Goal: Task Accomplishment & Management: Complete application form

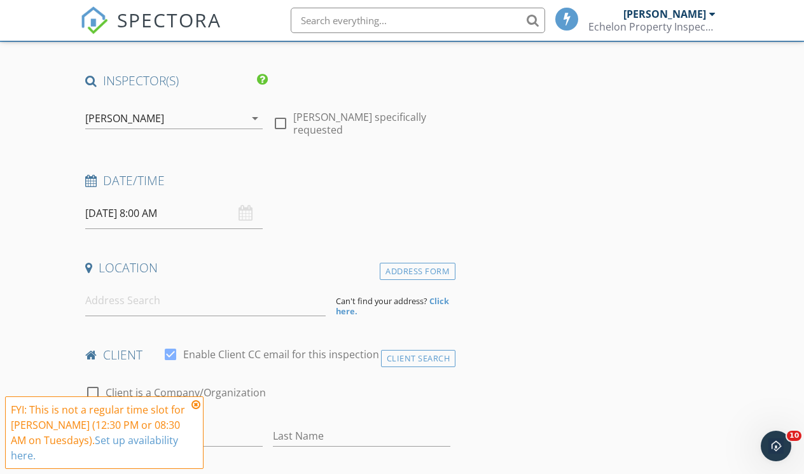
scroll to position [144, 0]
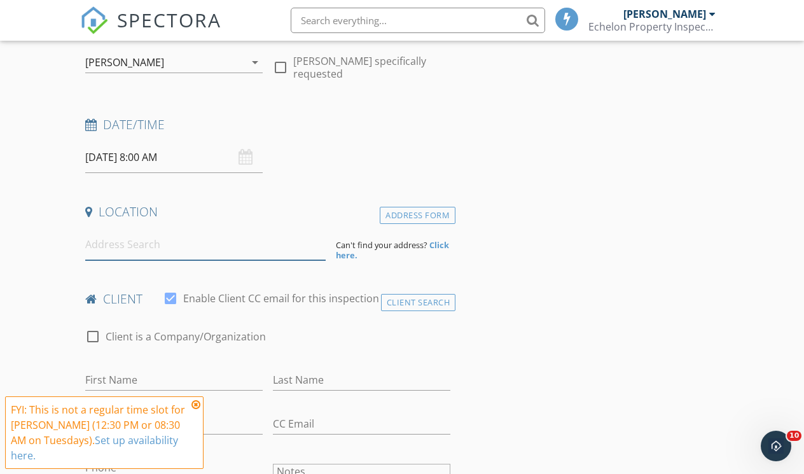
click at [146, 242] on input at bounding box center [205, 244] width 240 height 31
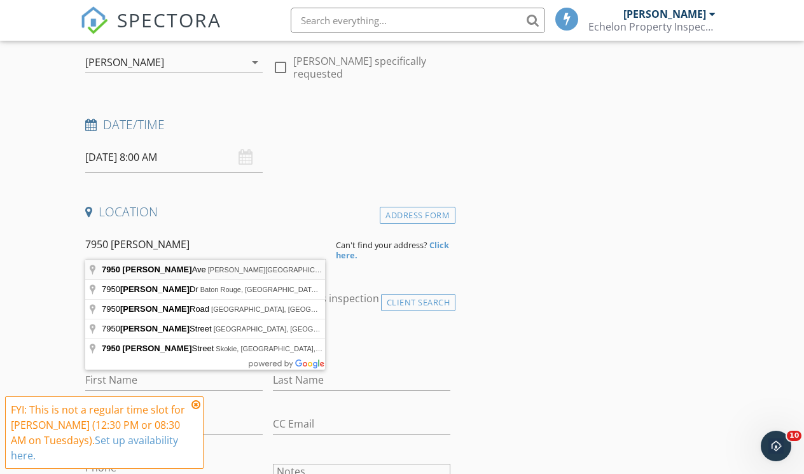
type input "[STREET_ADDRESS][PERSON_NAME][PERSON_NAME]"
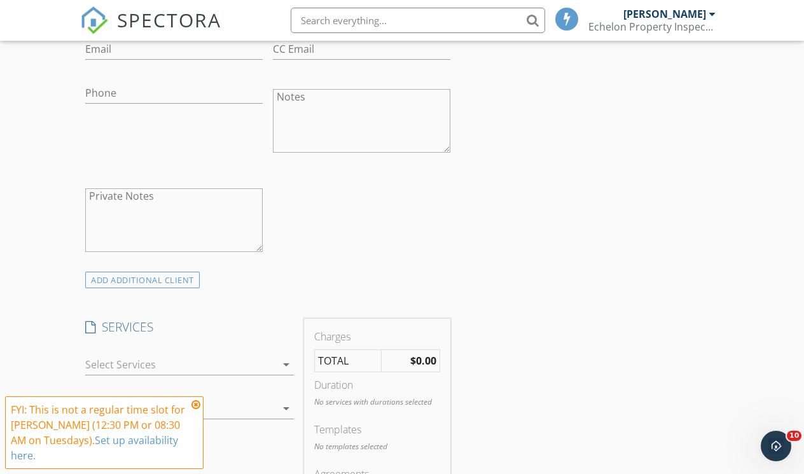
scroll to position [842, 0]
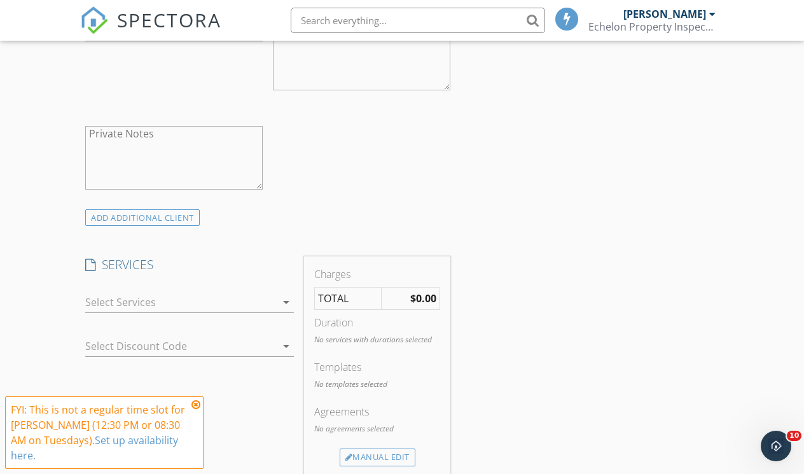
click at [170, 310] on div at bounding box center [180, 302] width 191 height 20
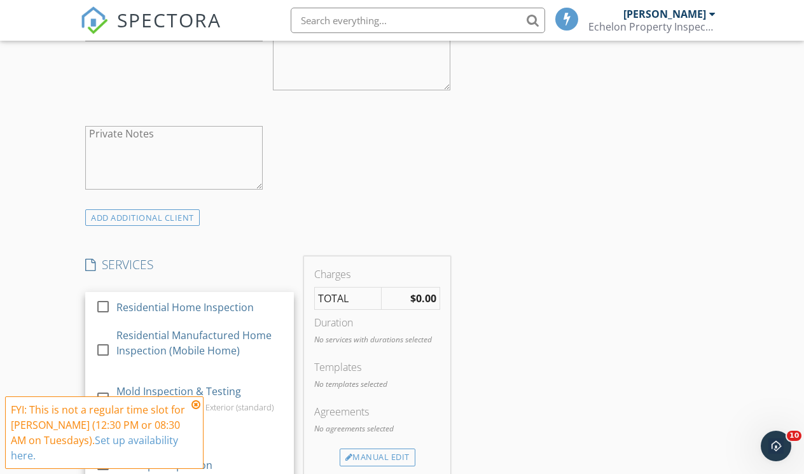
click at [170, 310] on div "Residential Home Inspection" at bounding box center [184, 307] width 137 height 15
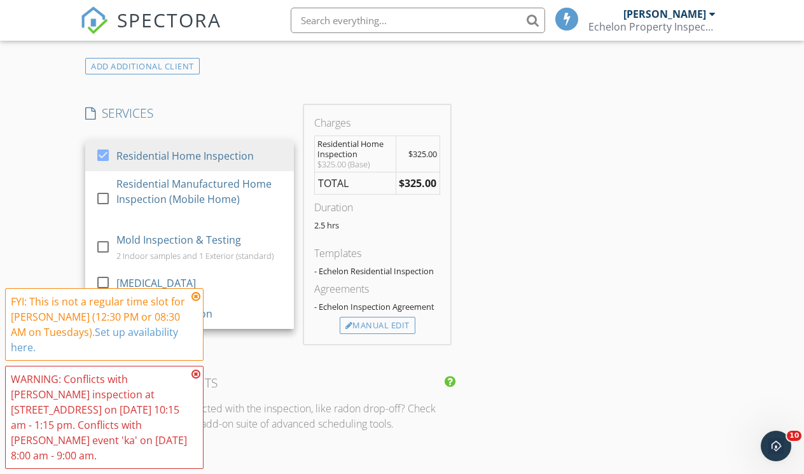
scroll to position [997, 0]
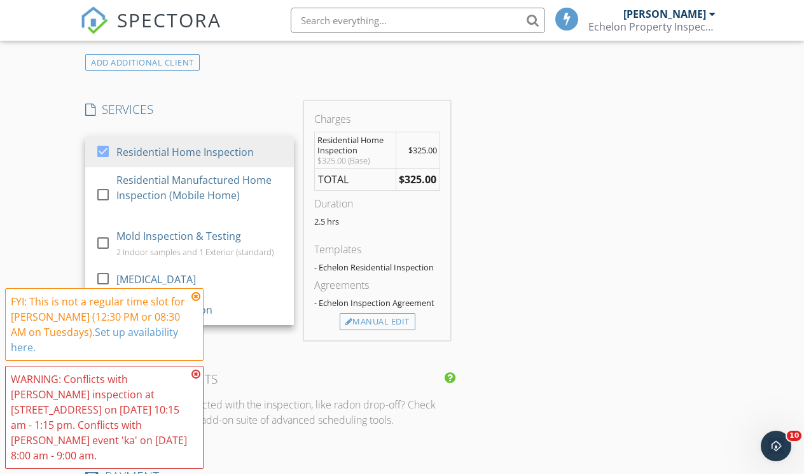
click at [197, 297] on icon at bounding box center [195, 296] width 9 height 10
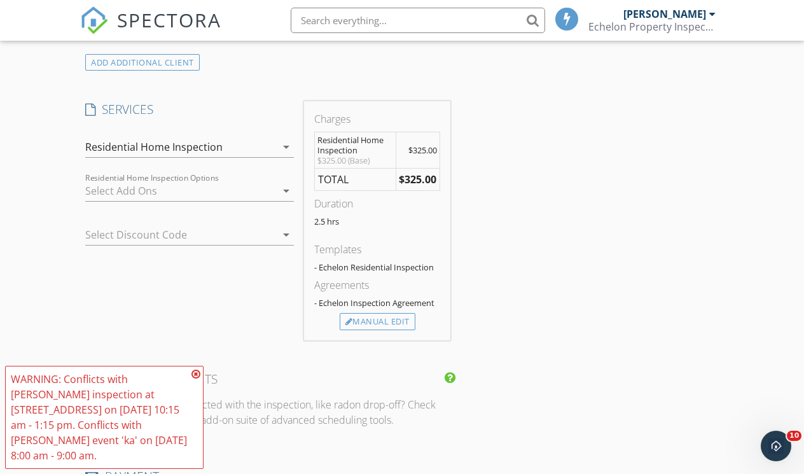
click at [193, 374] on icon at bounding box center [195, 374] width 9 height 10
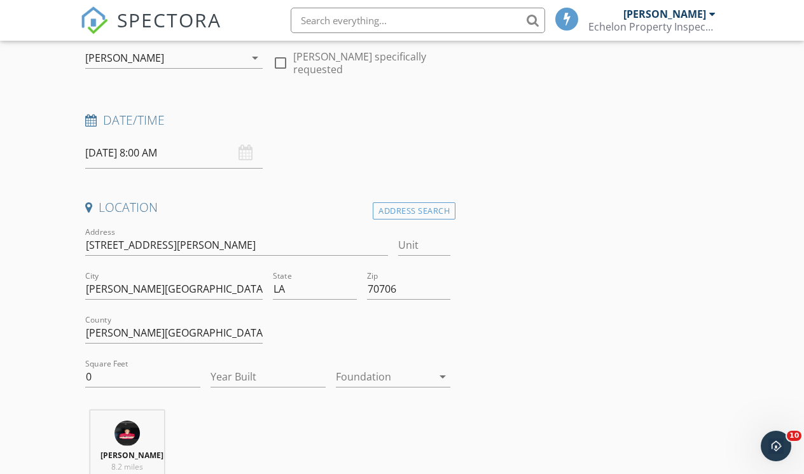
scroll to position [153, 0]
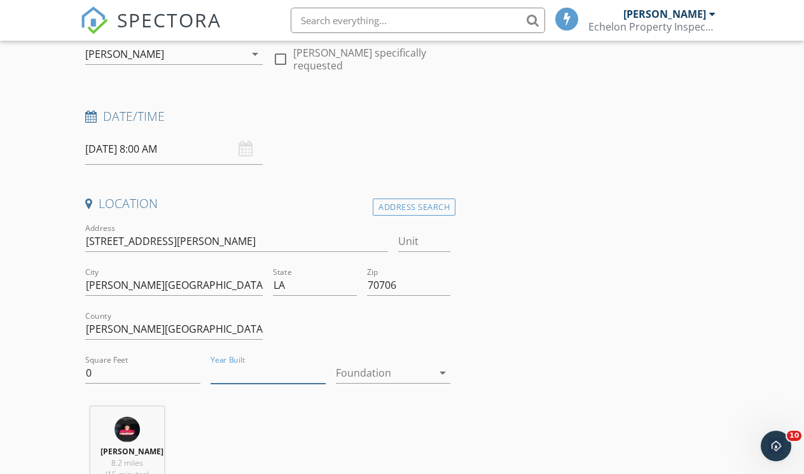
click at [247, 370] on input "Year Built" at bounding box center [268, 373] width 115 height 21
type input "1999"
click at [337, 377] on div at bounding box center [384, 373] width 97 height 20
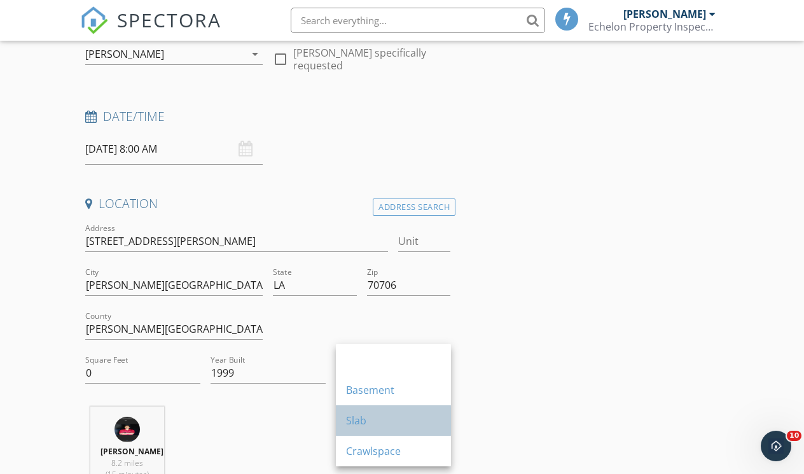
click at [342, 407] on link "Slab" at bounding box center [393, 420] width 115 height 31
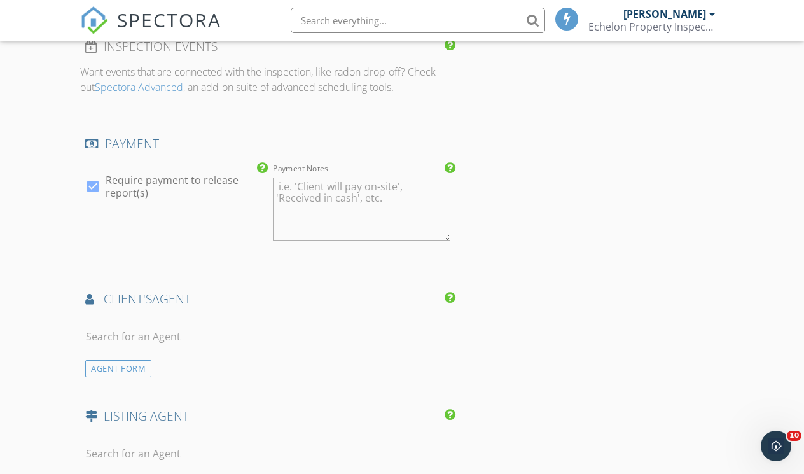
scroll to position [1331, 0]
click at [152, 344] on input "text" at bounding box center [267, 335] width 365 height 21
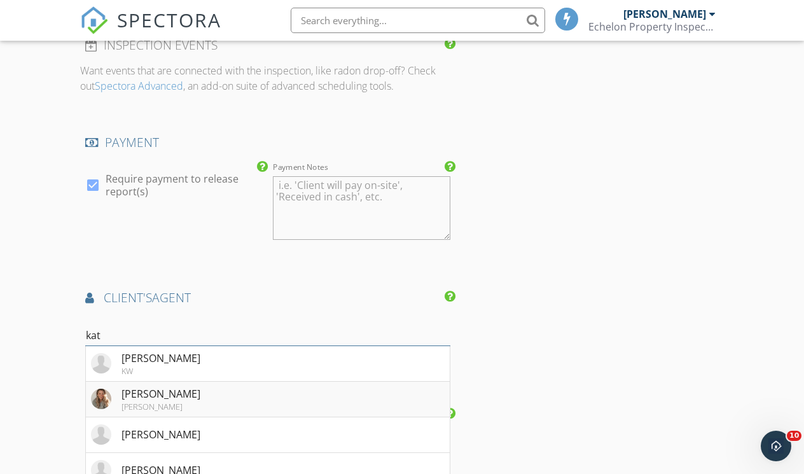
type input "kat"
click at [160, 401] on div "Katelyn Morris" at bounding box center [161, 393] width 79 height 15
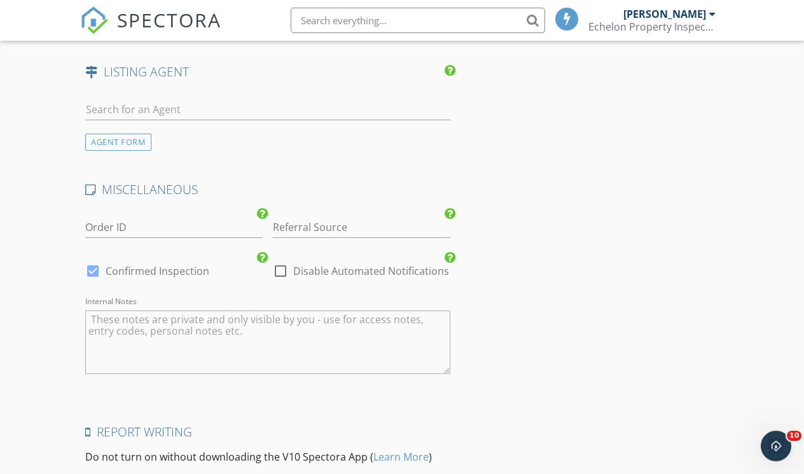
scroll to position [1962, 0]
click at [284, 278] on div at bounding box center [281, 272] width 22 height 22
checkbox input "true"
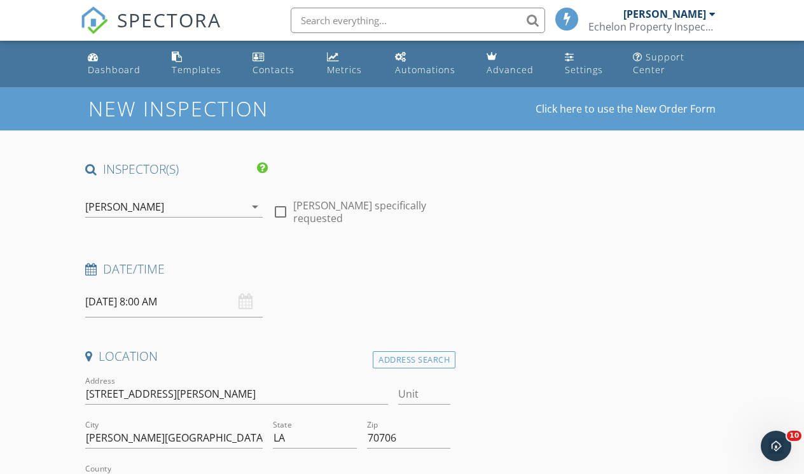
scroll to position [0, 0]
click at [241, 300] on div "09/30/2025 8:00 AM" at bounding box center [173, 301] width 177 height 31
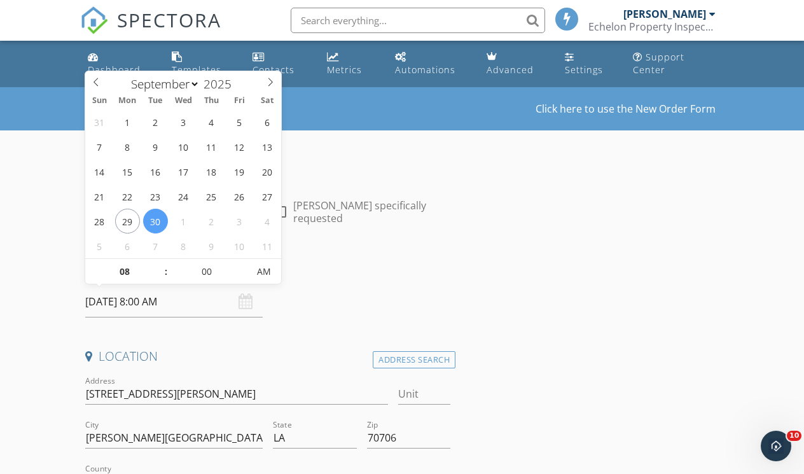
click at [149, 303] on input "09/30/2025 8:00 AM" at bounding box center [173, 301] width 177 height 31
type input "09"
type input "09/30/2025 9:00 AM"
click at [163, 262] on span at bounding box center [159, 265] width 9 height 13
type input "10"
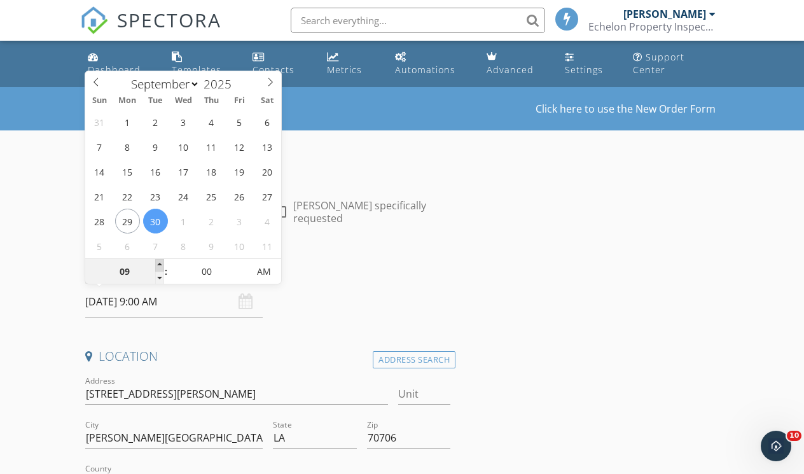
type input "09/30/2025 10:00 AM"
click at [163, 262] on span at bounding box center [159, 265] width 9 height 13
type input "11"
type input "09/30/2025 11:00 AM"
click at [163, 262] on span at bounding box center [159, 265] width 9 height 13
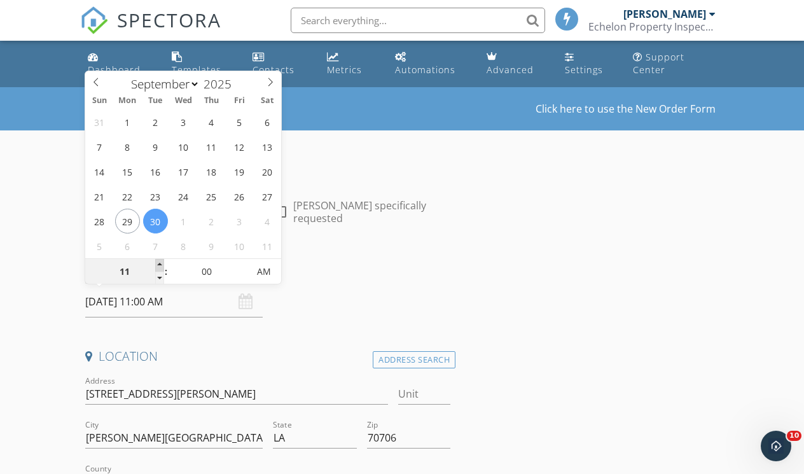
type input "12"
type input "09/30/2025 12:00 PM"
click at [163, 262] on span at bounding box center [159, 265] width 9 height 13
type input "01"
type input "09/30/2025 1:00 PM"
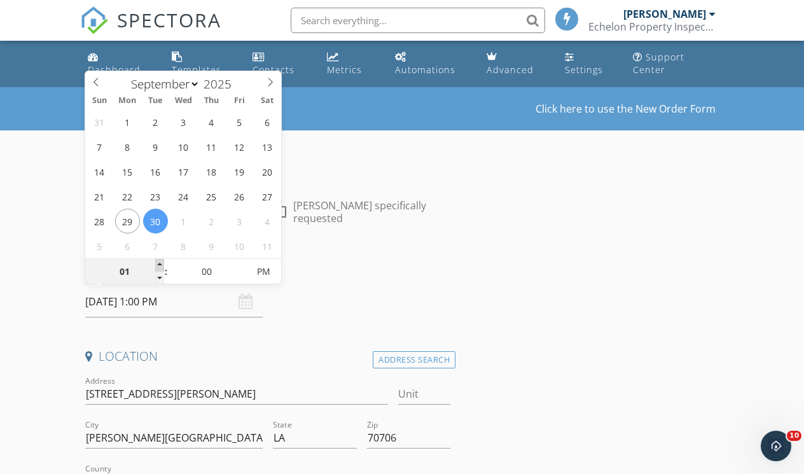
click at [163, 262] on span at bounding box center [159, 265] width 9 height 13
type input "02"
type input "09/30/2025 2:00 PM"
click at [163, 262] on span at bounding box center [159, 265] width 9 height 13
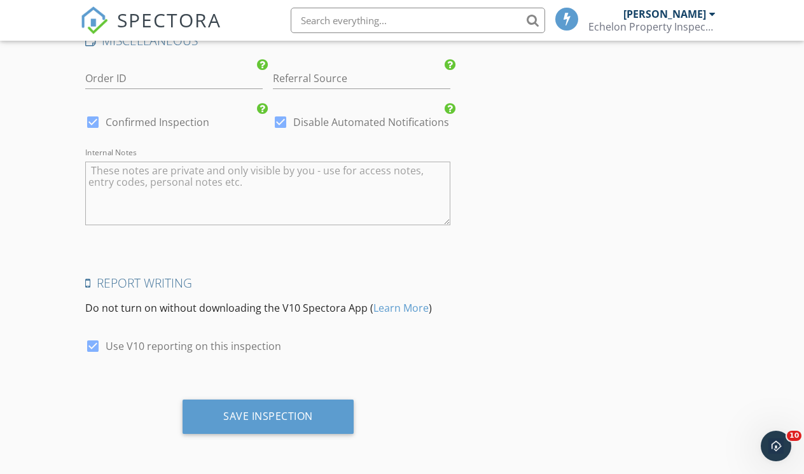
scroll to position [2118, 0]
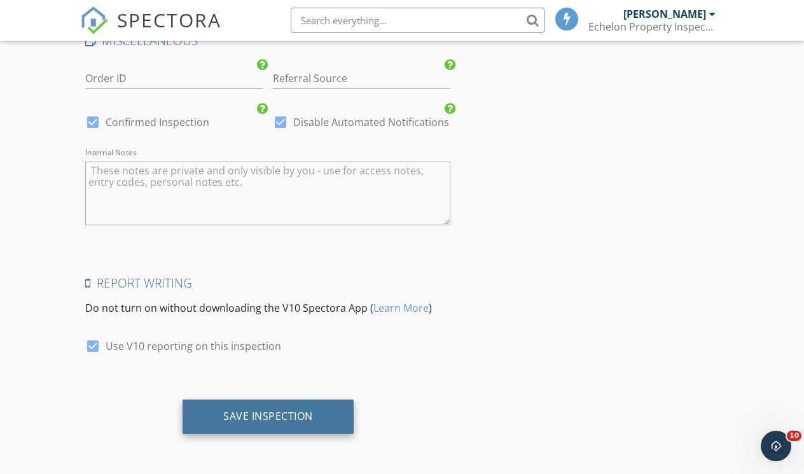
click at [232, 427] on div "Save Inspection" at bounding box center [268, 416] width 171 height 34
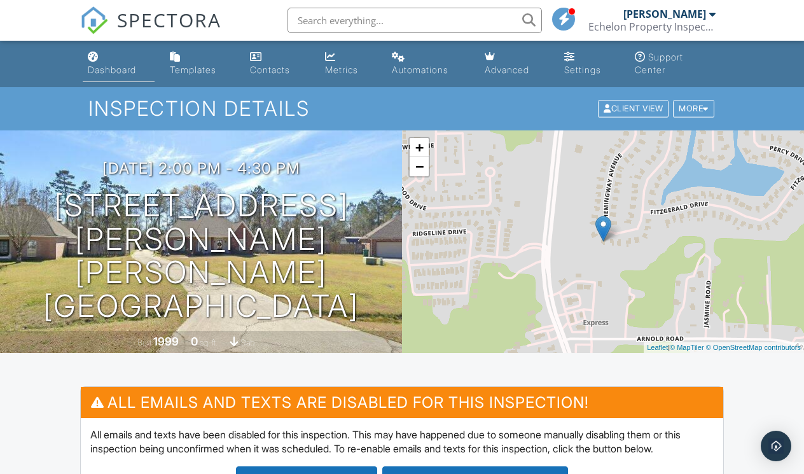
click at [109, 61] on link "Dashboard" at bounding box center [119, 64] width 72 height 36
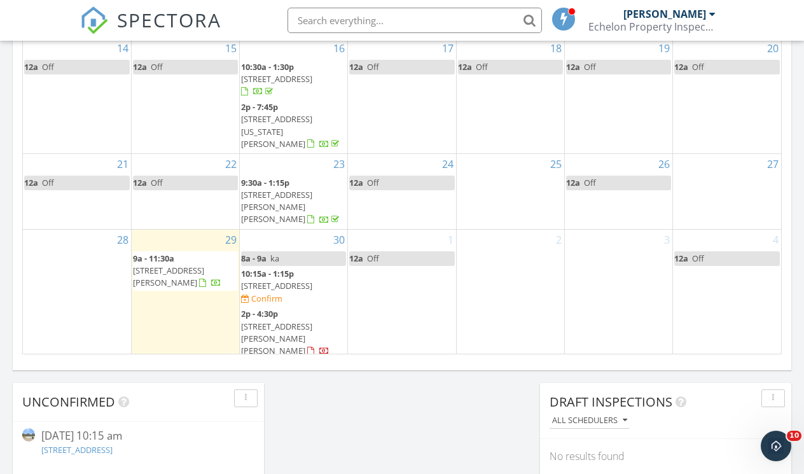
scroll to position [822, 0]
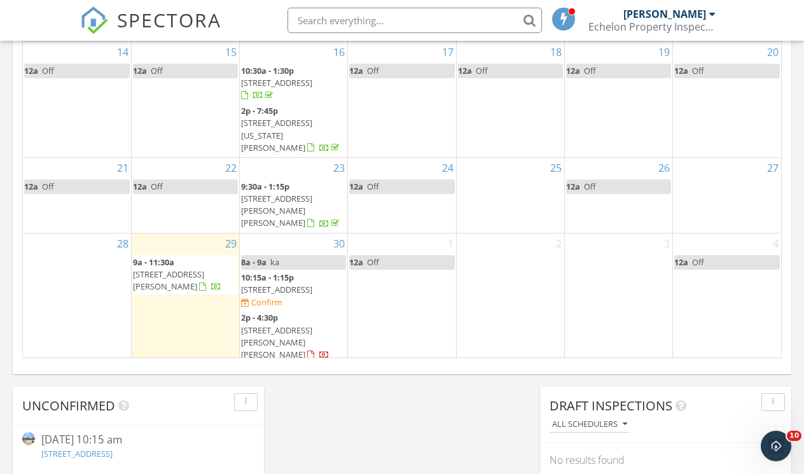
click at [169, 324] on div "29 9a - 11:30a 10921 Grace Ln, BATON ROUGE 70817" at bounding box center [186, 298] width 108 height 130
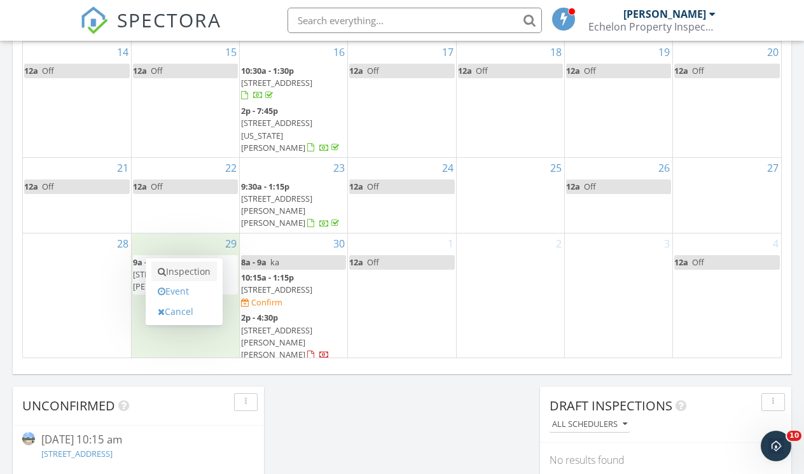
click at [184, 275] on link "Inspection" at bounding box center [184, 271] width 66 height 20
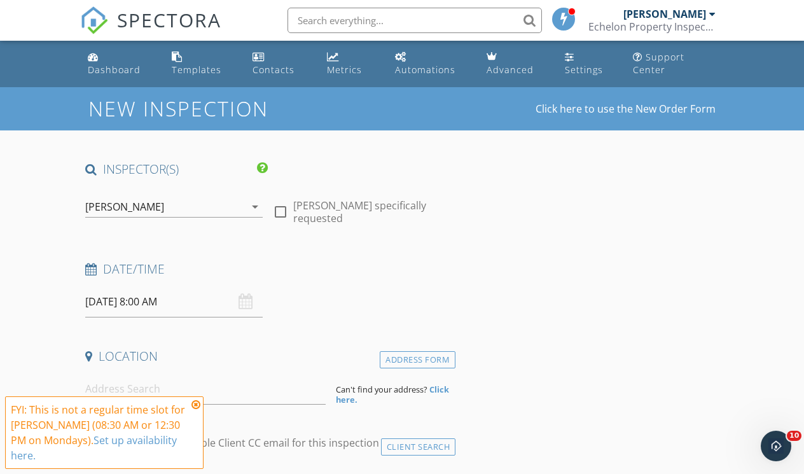
click at [249, 303] on div "09/29/2025 8:00 AM" at bounding box center [173, 301] width 177 height 31
click at [197, 406] on icon at bounding box center [195, 404] width 9 height 10
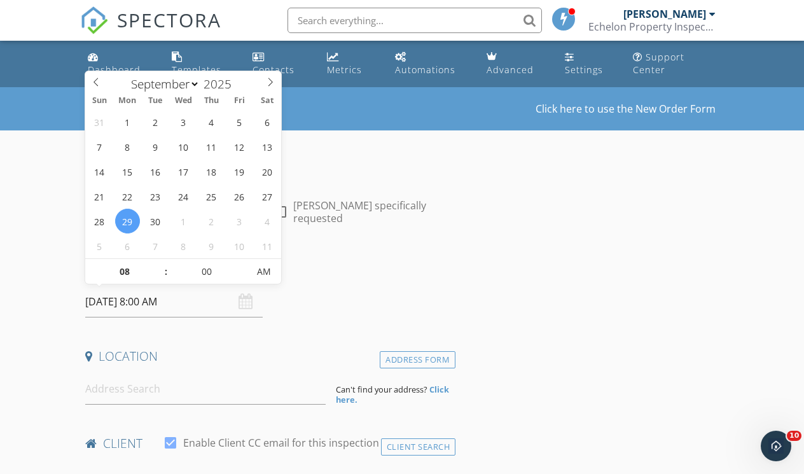
click at [169, 302] on input "09/29/2025 8:00 AM" at bounding box center [173, 301] width 177 height 31
type input "09"
type input "09/29/2025 9:00 AM"
click at [163, 265] on span at bounding box center [159, 265] width 9 height 13
type input "10"
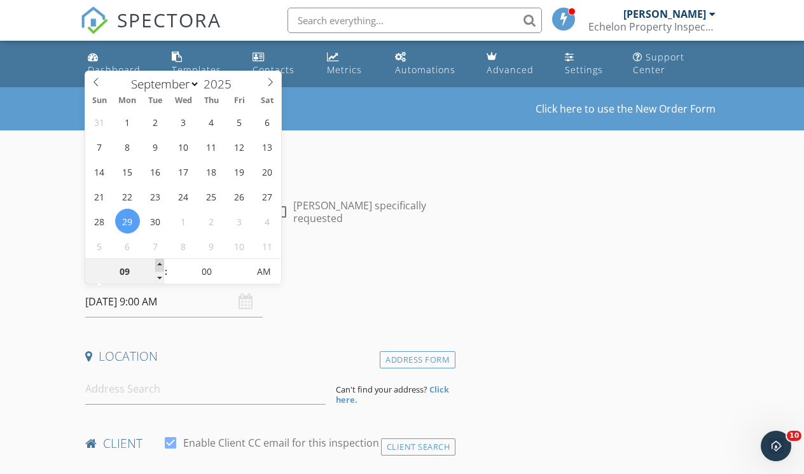
type input "09/29/2025 10:00 AM"
click at [163, 265] on span at bounding box center [159, 265] width 9 height 13
type input "11"
type input "09/29/2025 11:00 AM"
click at [163, 265] on span at bounding box center [159, 265] width 9 height 13
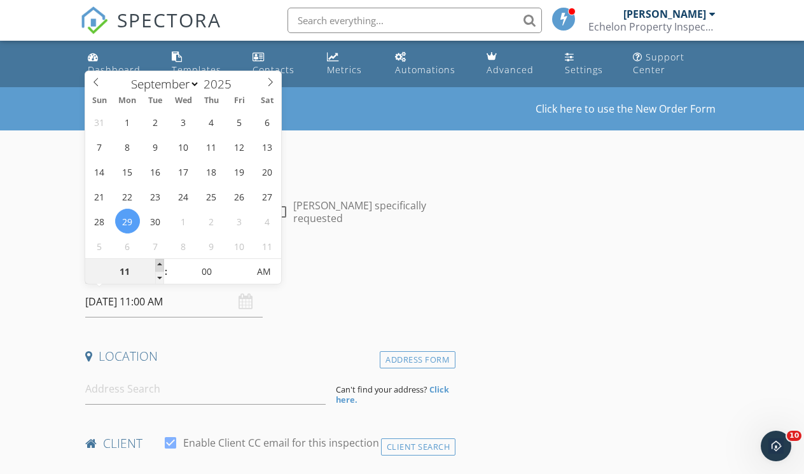
type input "12"
type input "09/29/2025 12:00 PM"
click at [163, 265] on span at bounding box center [159, 265] width 9 height 13
type input "01"
type input "09/29/2025 1:00 PM"
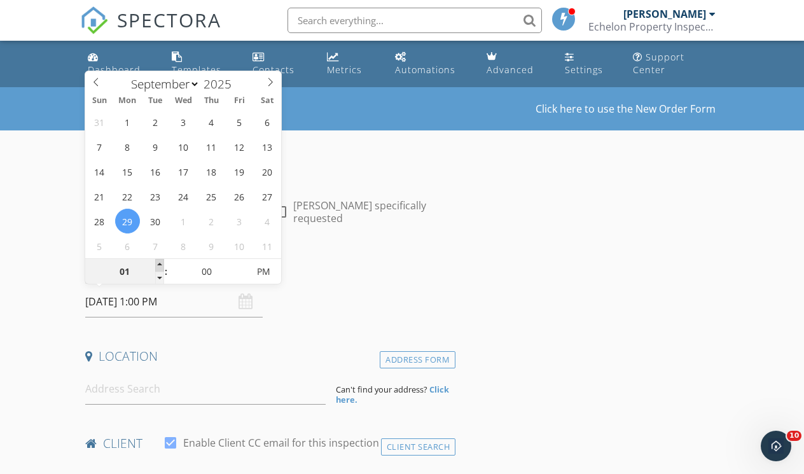
click at [163, 265] on span at bounding box center [159, 265] width 9 height 13
type input "02"
type input "09/29/2025 2:00 PM"
click at [163, 265] on span at bounding box center [159, 265] width 9 height 13
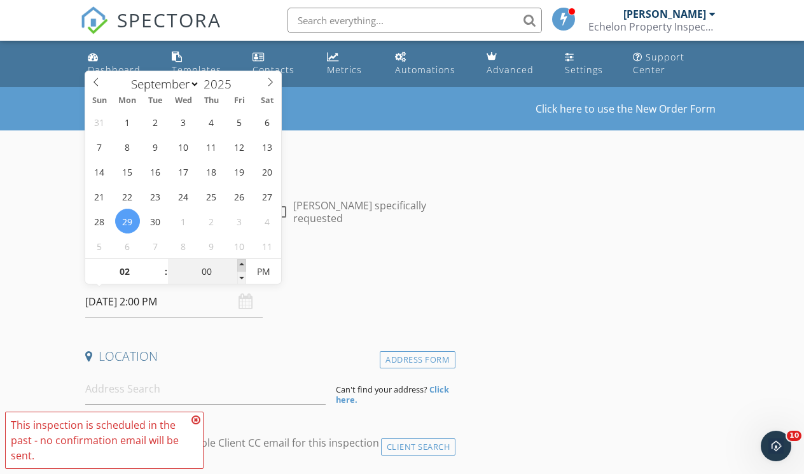
type input "05"
type input "09/29/2025 2:05 PM"
click at [241, 263] on span at bounding box center [241, 265] width 9 height 13
type input "10"
type input "09/29/2025 2:10 PM"
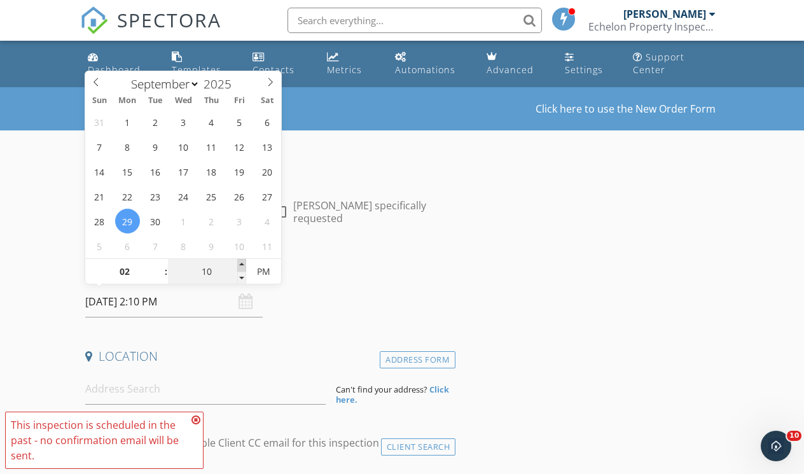
click at [241, 263] on span at bounding box center [241, 265] width 9 height 13
type input "15"
type input "09/29/2025 2:15 PM"
click at [241, 263] on span at bounding box center [241, 265] width 9 height 13
type input "20"
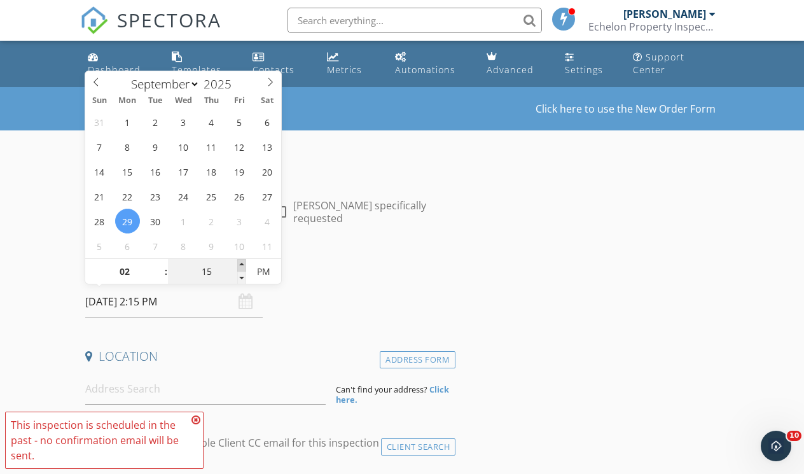
type input "09/29/2025 2:20 PM"
click at [241, 263] on span at bounding box center [241, 265] width 9 height 13
type input "25"
type input "09/29/2025 2:25 PM"
click at [241, 263] on span at bounding box center [241, 265] width 9 height 13
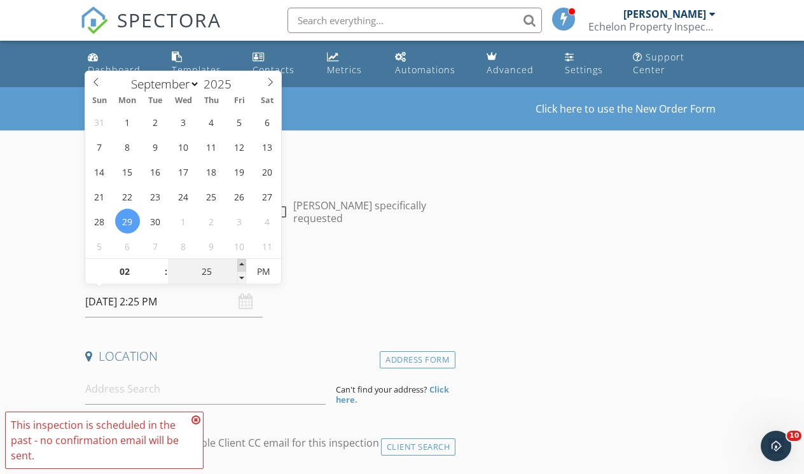
type input "30"
type input "[DATE] 2:30 PM"
click at [241, 263] on span at bounding box center [241, 265] width 9 height 13
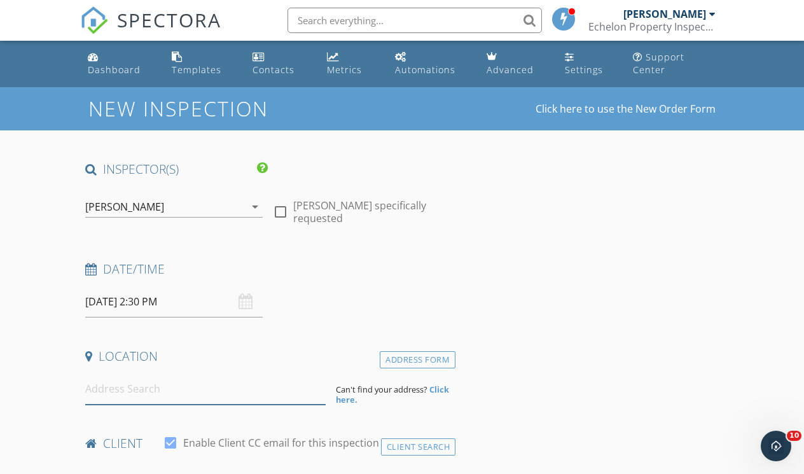
click at [111, 400] on input at bounding box center [205, 388] width 240 height 31
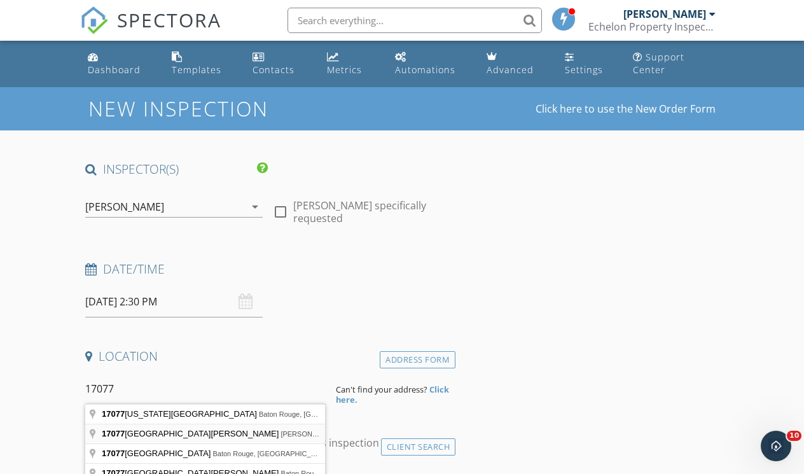
type input "17077B Hooper Road, Greenwell Springs, LA, USA"
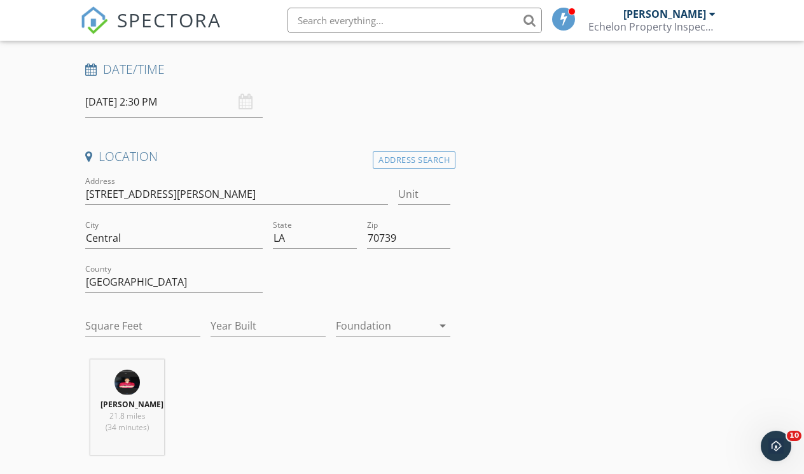
scroll to position [200, 0]
click at [373, 321] on div at bounding box center [384, 325] width 97 height 20
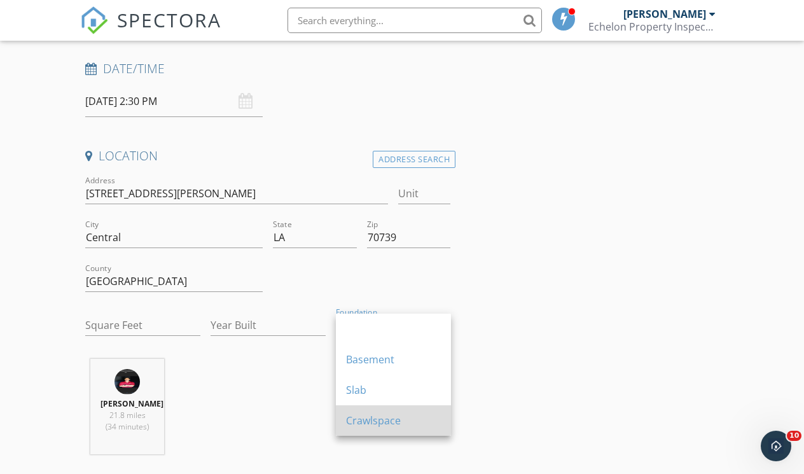
click at [357, 416] on div "Crawlspace" at bounding box center [393, 420] width 95 height 15
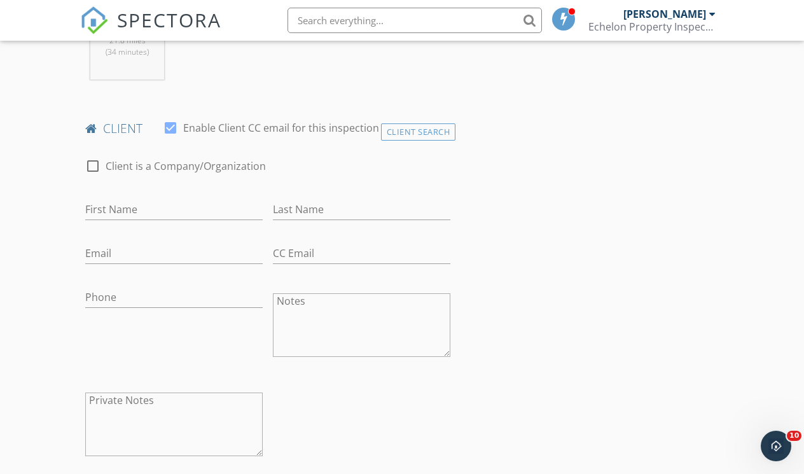
scroll to position [576, 0]
type input "[PERSON_NAME]"
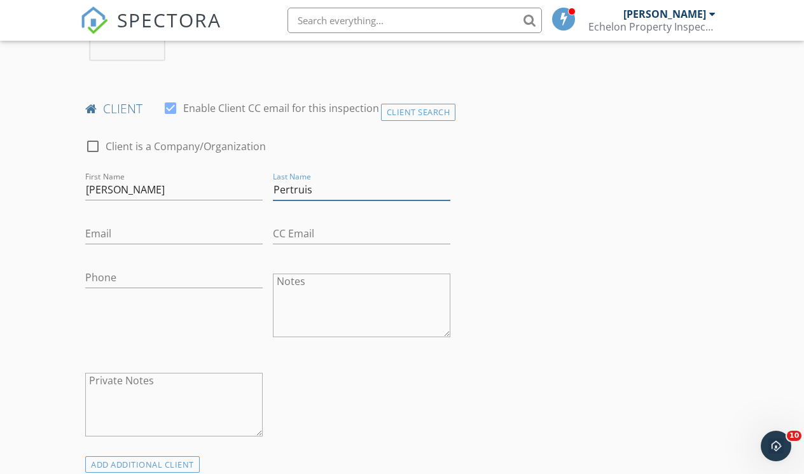
scroll to position [599, 0]
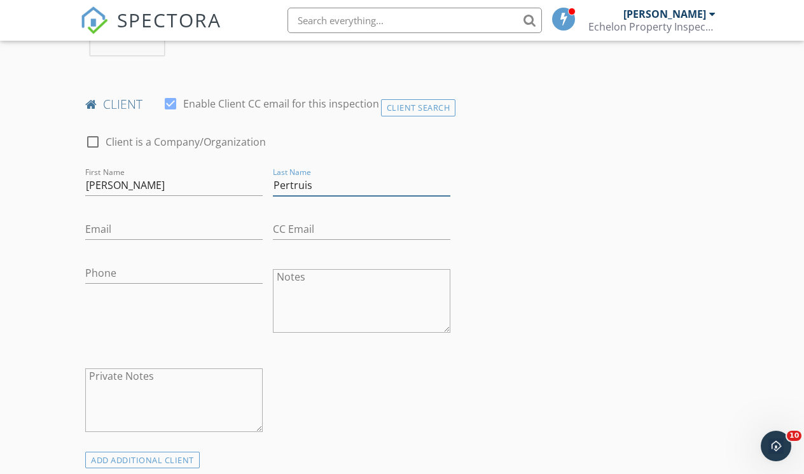
type input "Pertruis"
type input "[PHONE_NUMBER]"
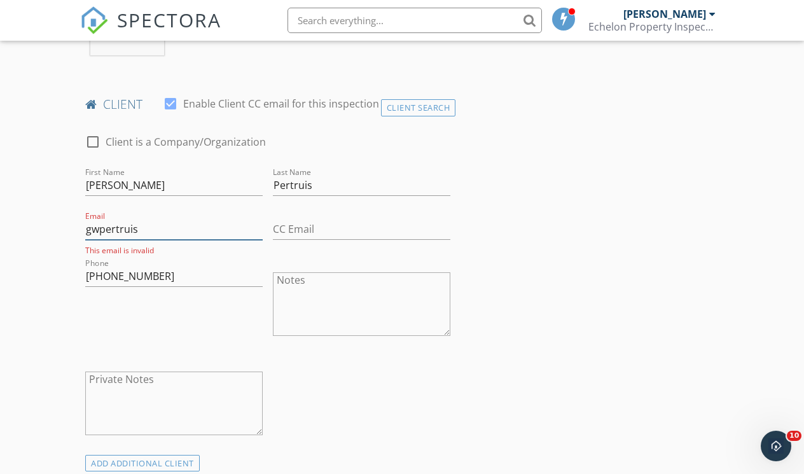
click at [122, 240] on input "gwpertruis" at bounding box center [173, 229] width 177 height 21
type input "gwpertuis"
click at [298, 196] on input "Pertruis" at bounding box center [361, 185] width 177 height 21
type input "Pertuis"
click at [195, 240] on input "gwpertuis" at bounding box center [173, 229] width 177 height 21
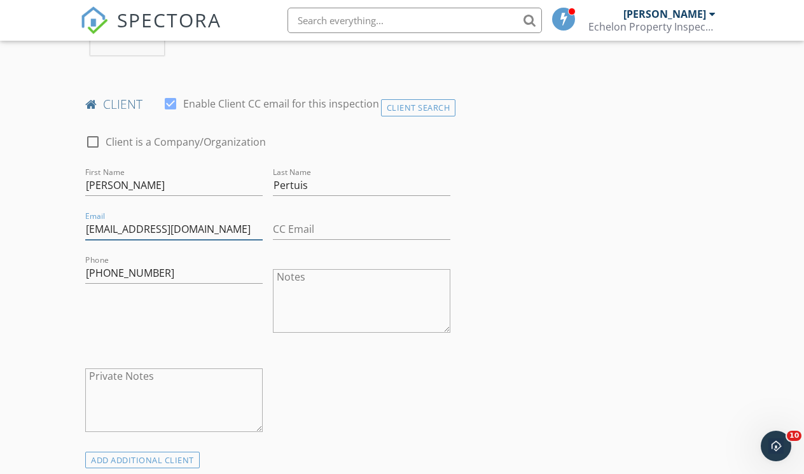
type input "[EMAIL_ADDRESS][DOMAIN_NAME]"
click at [167, 321] on div "Phone 225-572-3973" at bounding box center [174, 302] width 188 height 99
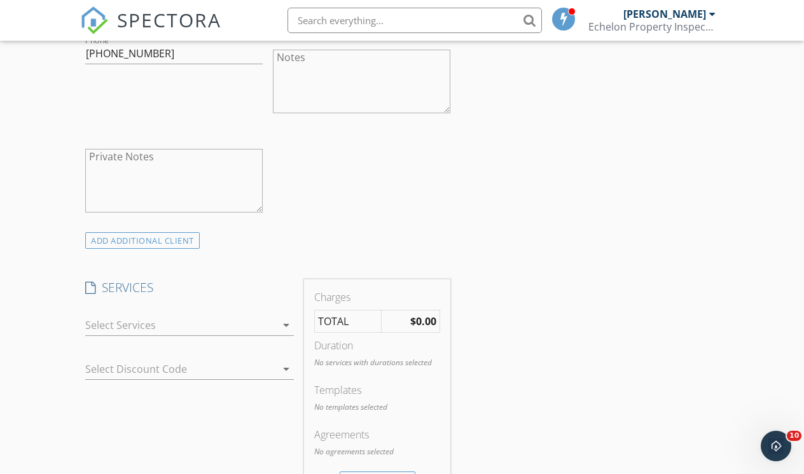
scroll to position [823, 0]
click at [164, 329] on div at bounding box center [180, 321] width 191 height 20
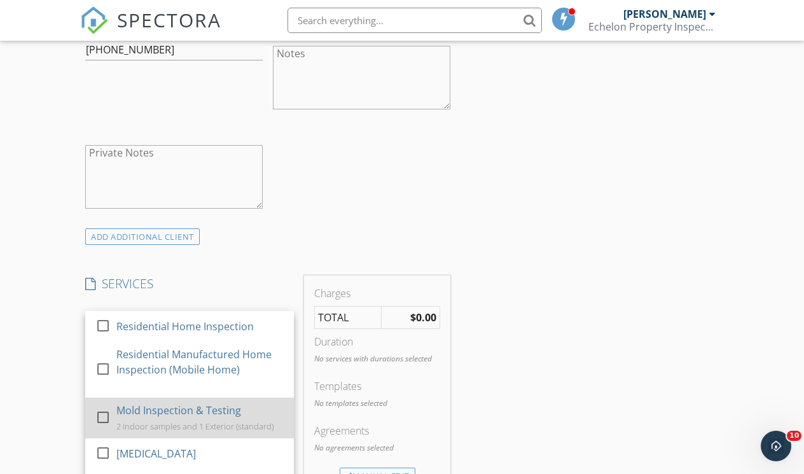
click at [160, 415] on div "Mold Inspection & Testing" at bounding box center [178, 410] width 125 height 15
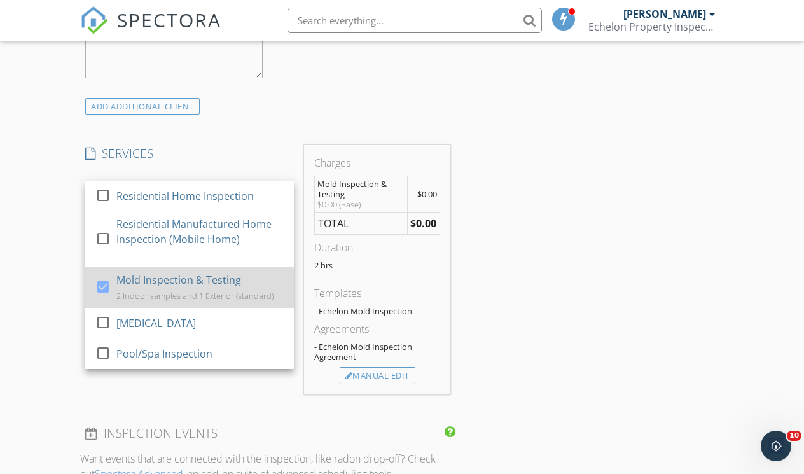
scroll to position [968, 0]
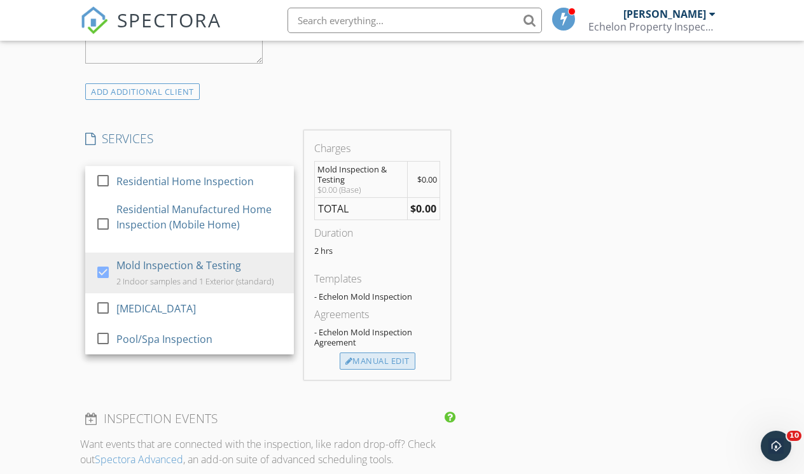
click at [397, 370] on div "Manual Edit" at bounding box center [378, 361] width 76 height 18
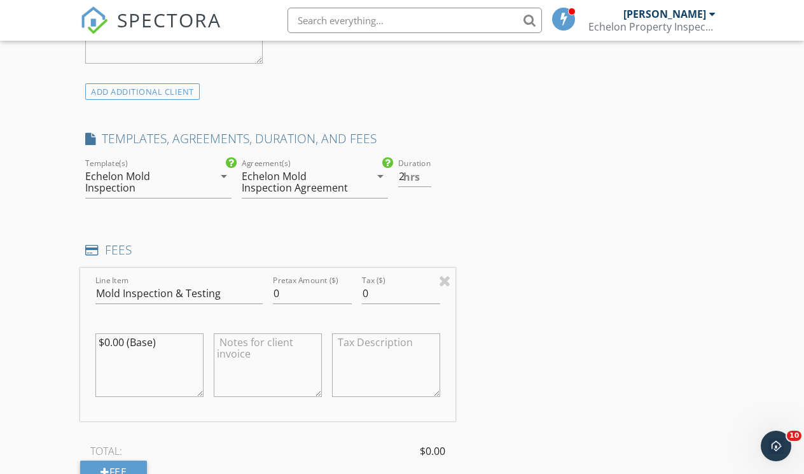
click at [111, 350] on textarea "$0.00 (Base)" at bounding box center [149, 365] width 108 height 64
type textarea "$385.00 (Base)"
click at [280, 304] on input "0" at bounding box center [312, 293] width 78 height 21
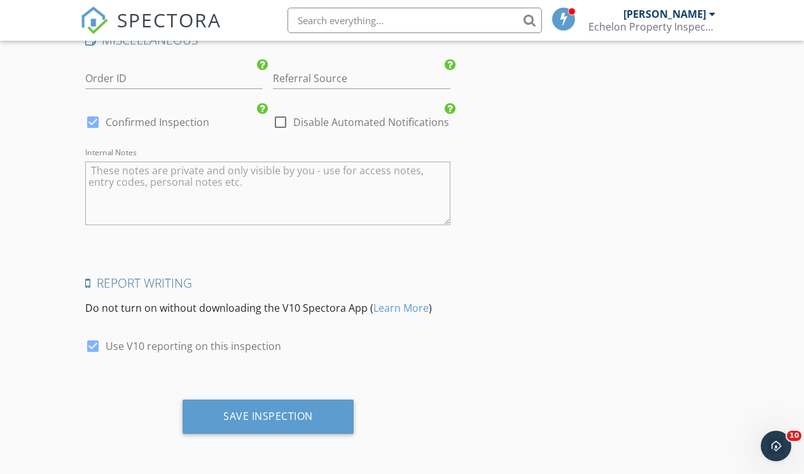
scroll to position [1959, 0]
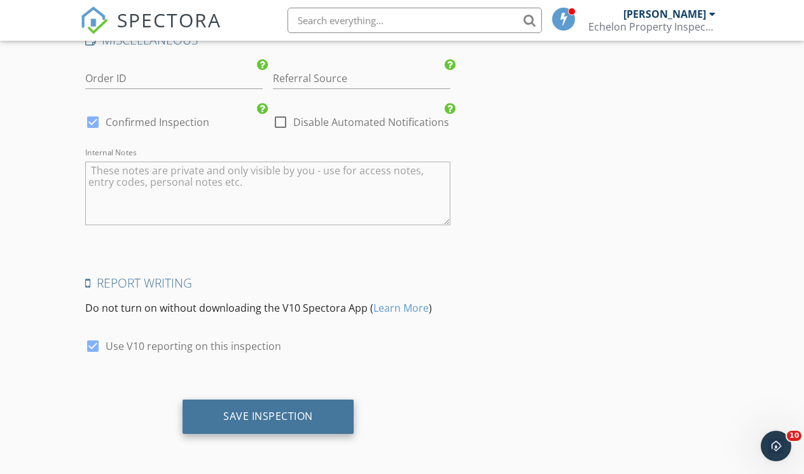
click at [300, 417] on div "Save Inspection" at bounding box center [268, 416] width 90 height 13
